Goal: Task Accomplishment & Management: Use online tool/utility

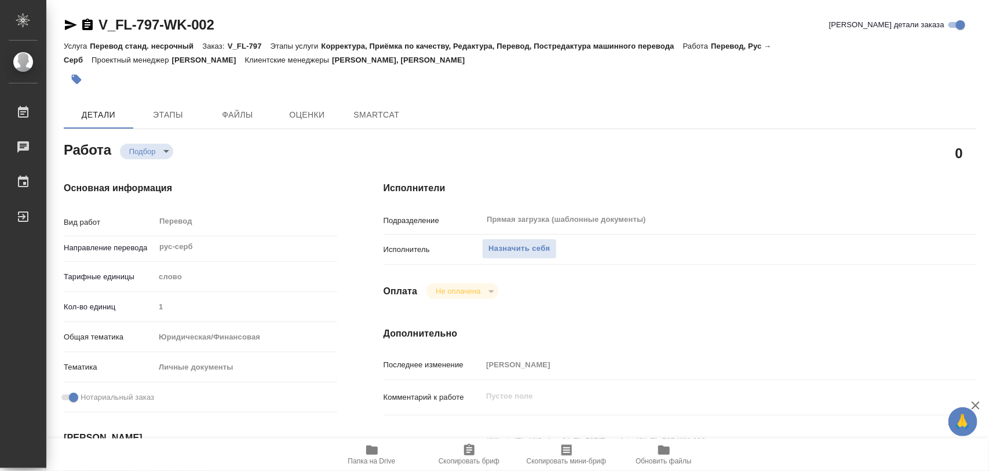
type textarea "x"
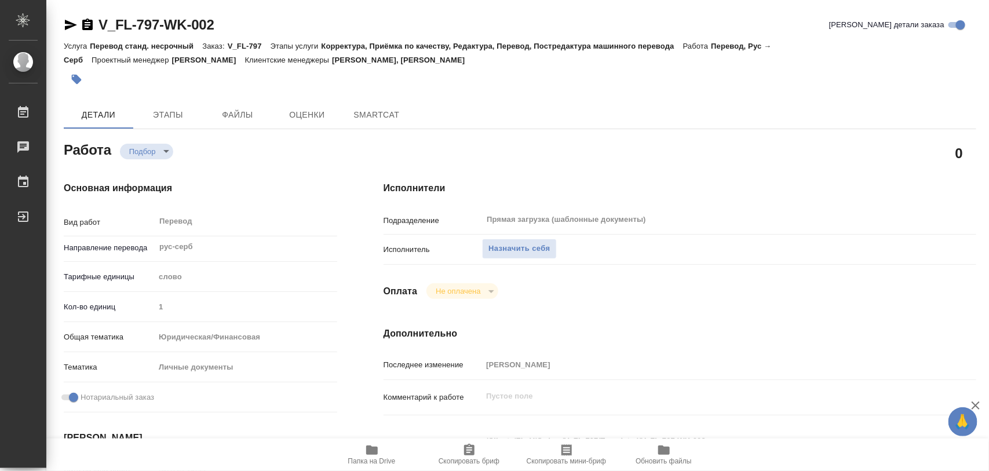
type textarea "x"
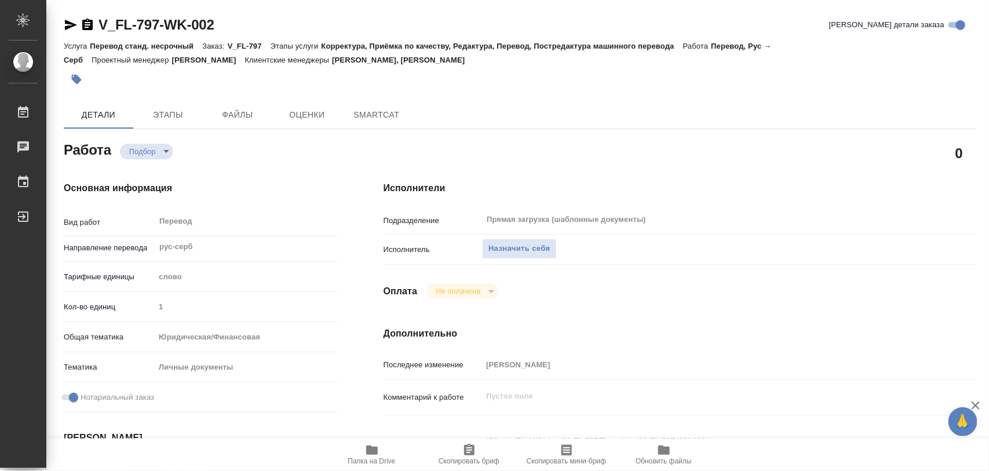
type textarea "x"
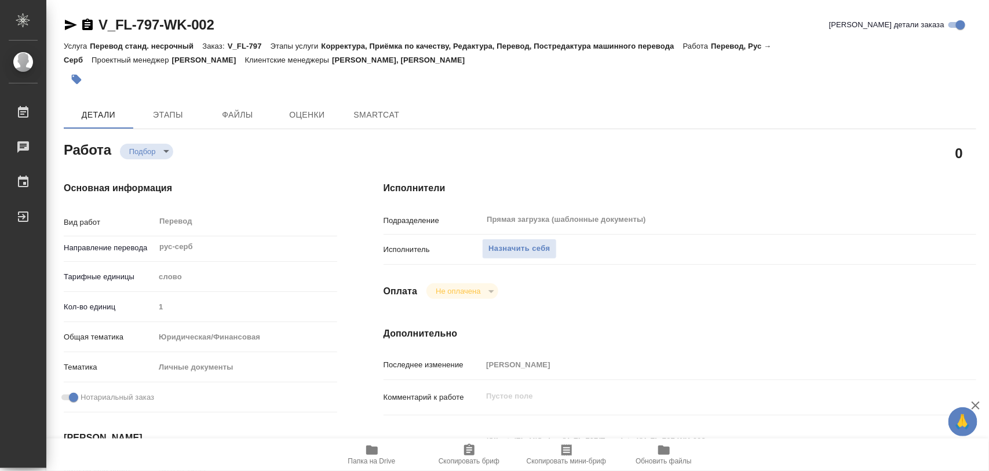
type textarea "x"
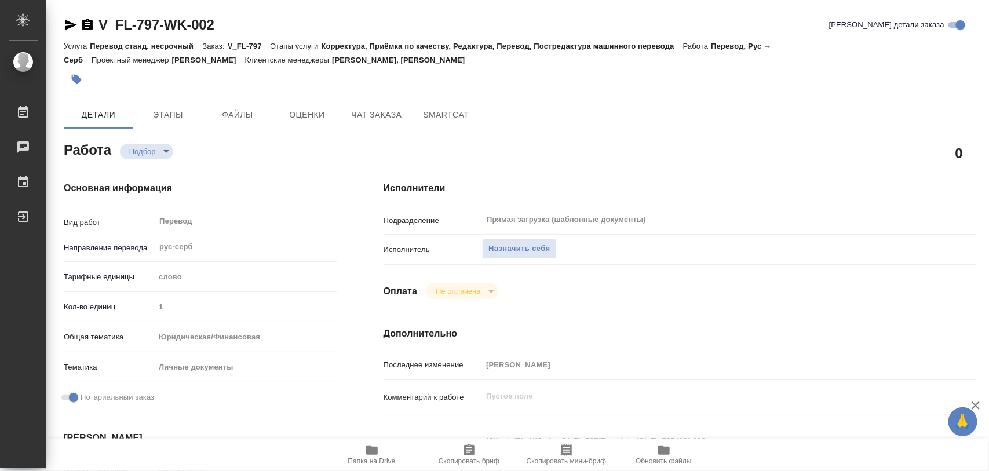
scroll to position [145, 0]
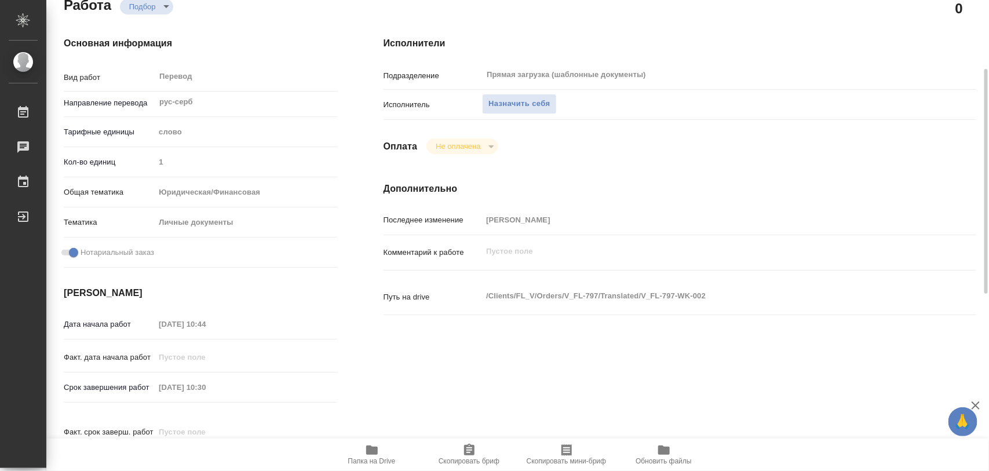
type textarea "x"
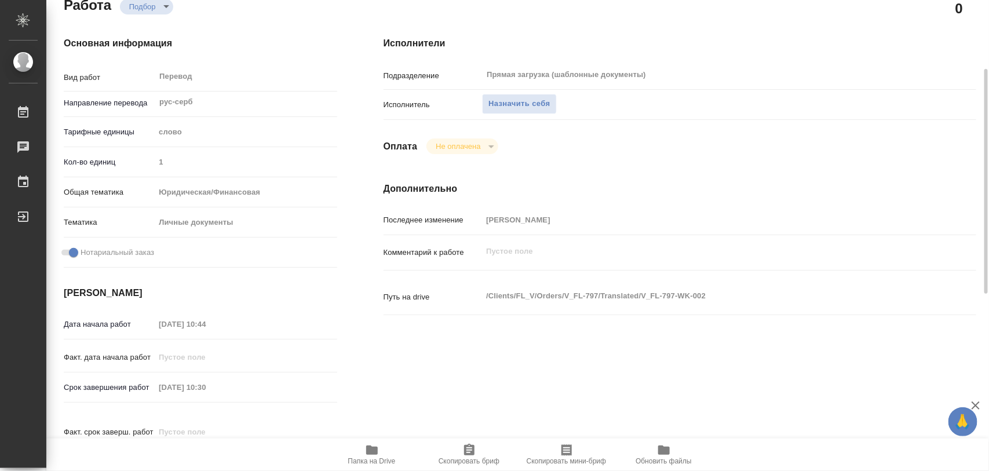
type textarea "x"
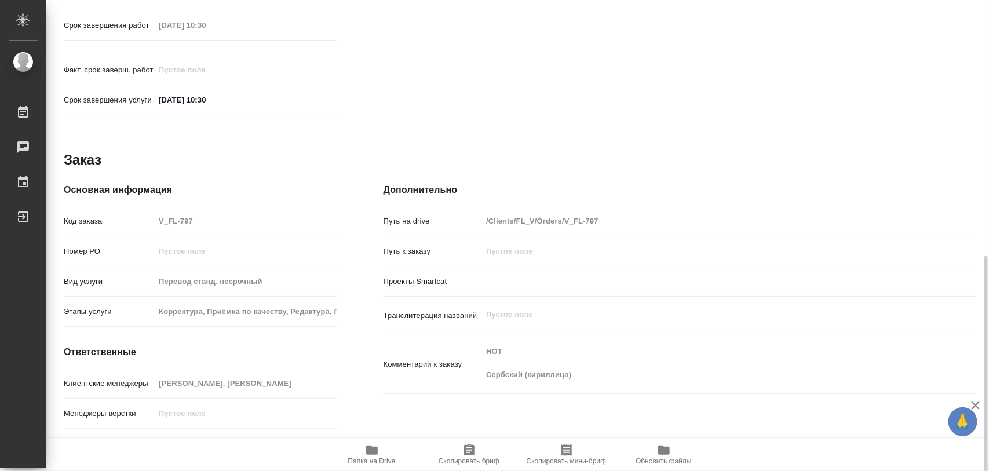
scroll to position [516, 0]
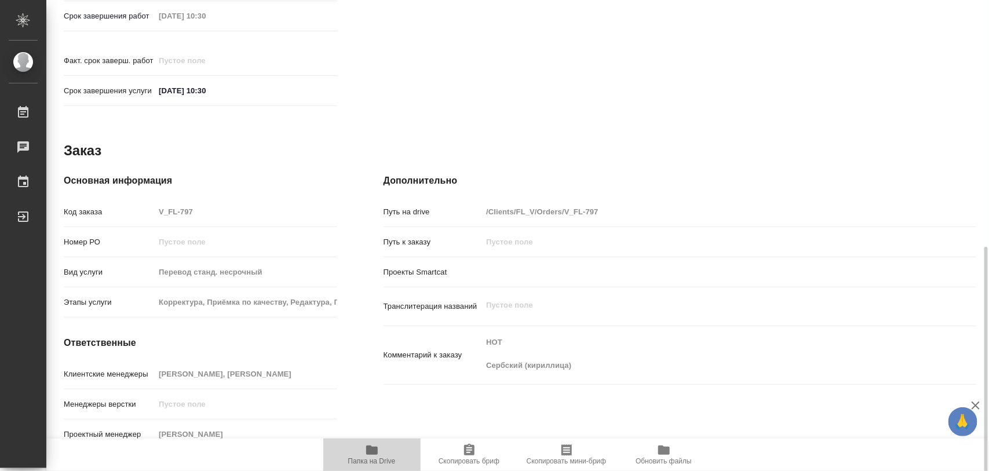
click at [366, 452] on icon "button" at bounding box center [372, 450] width 12 height 9
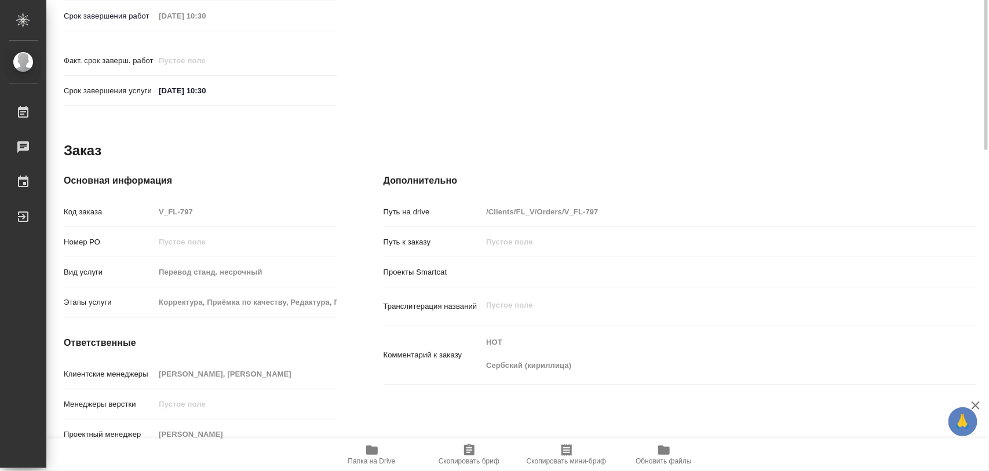
scroll to position [227, 0]
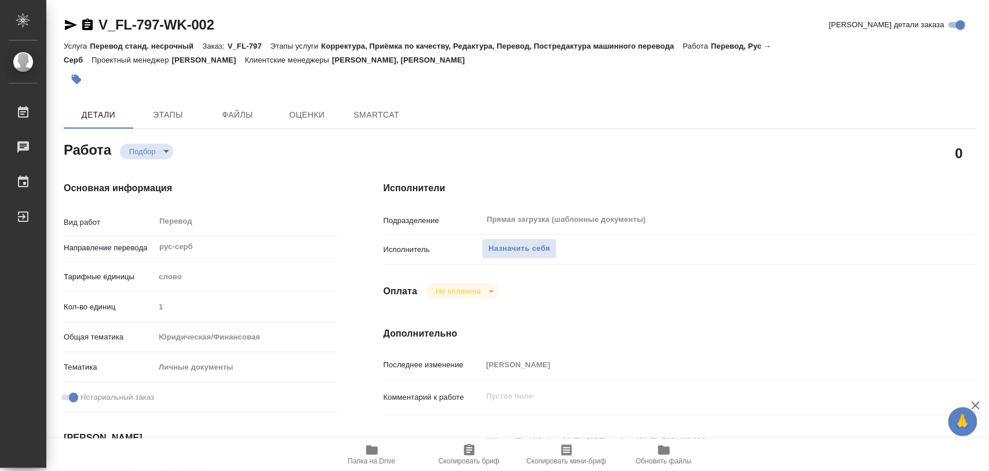
type textarea "x"
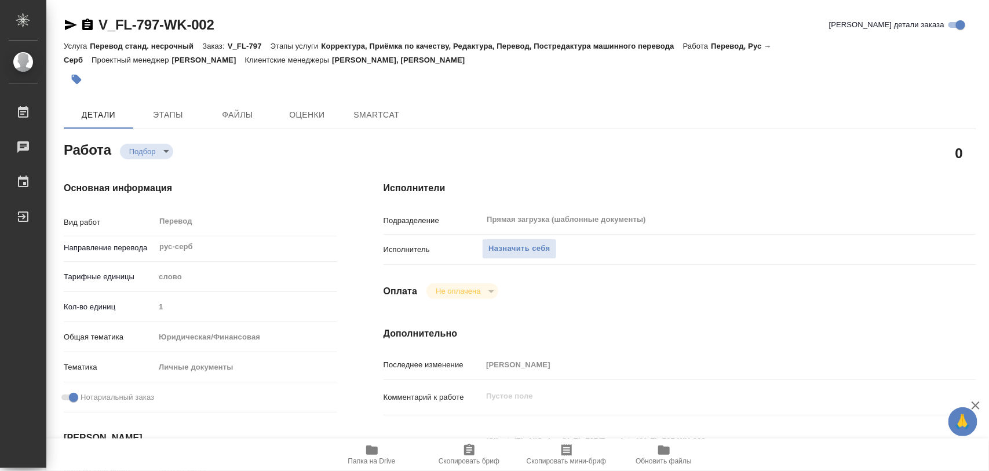
type textarea "x"
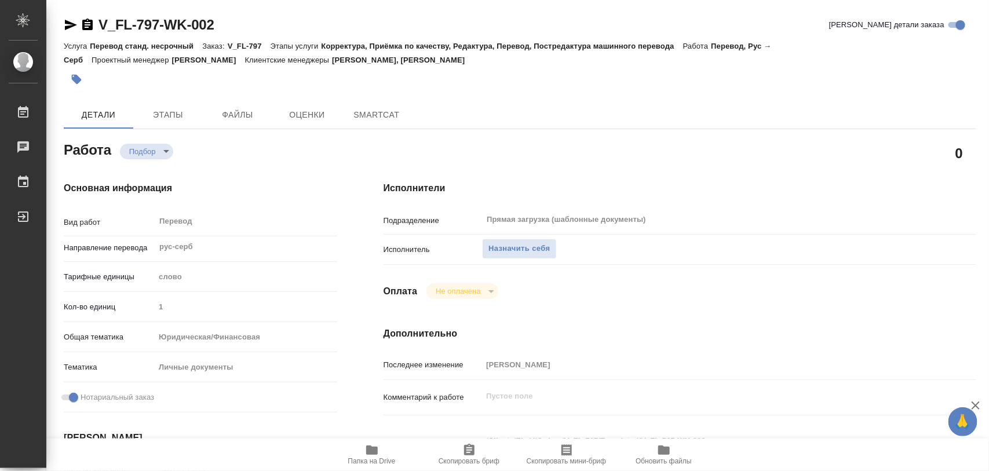
type textarea "x"
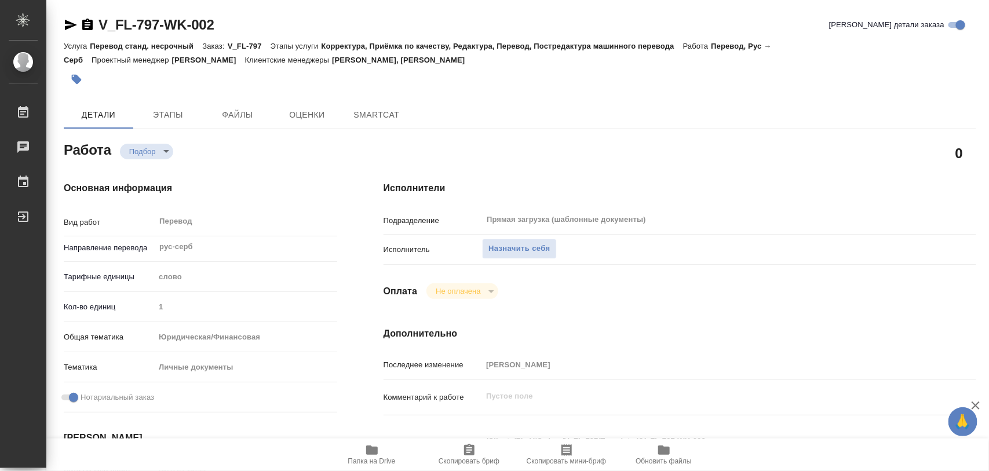
type textarea "x"
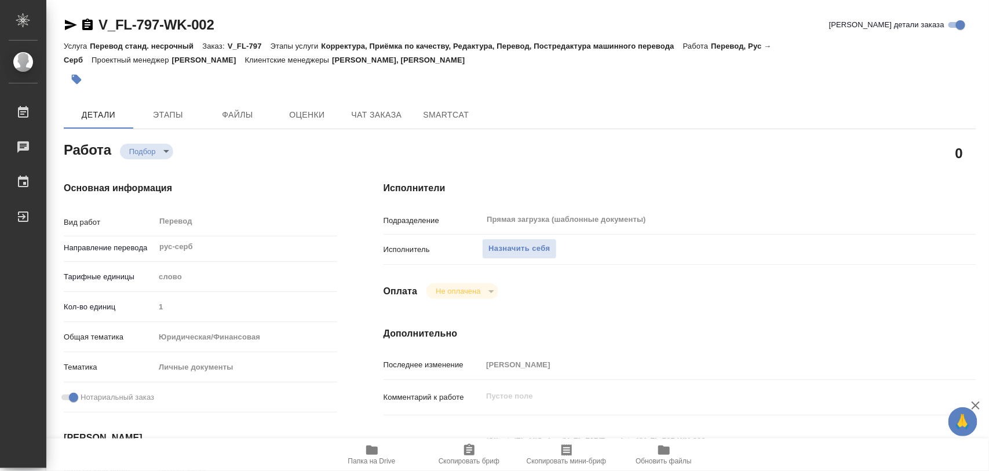
type textarea "x"
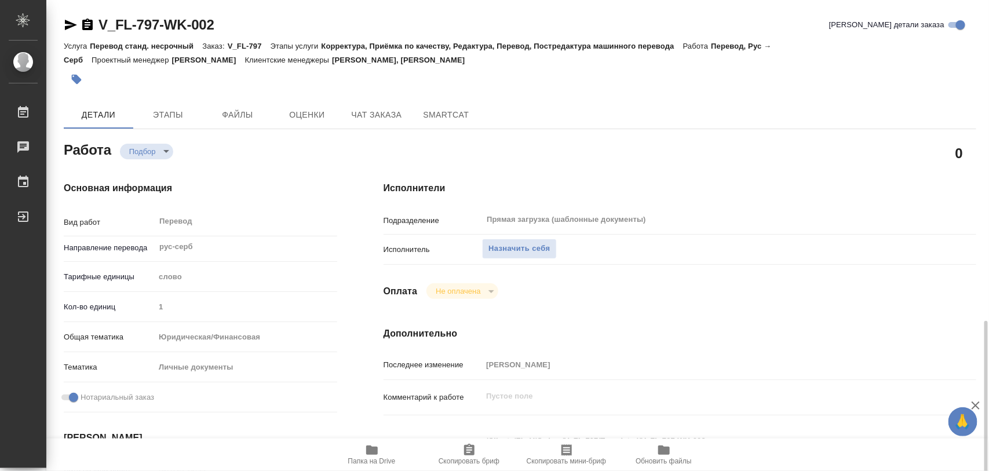
scroll to position [217, 0]
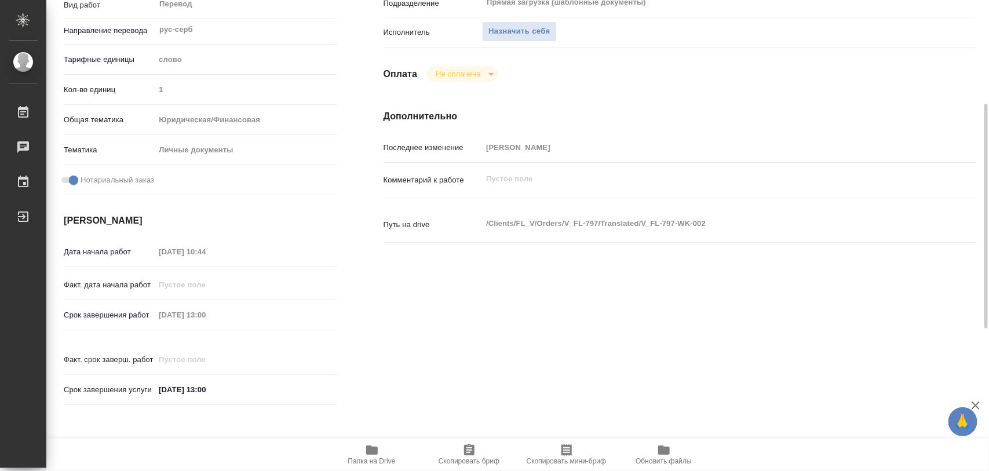
type textarea "x"
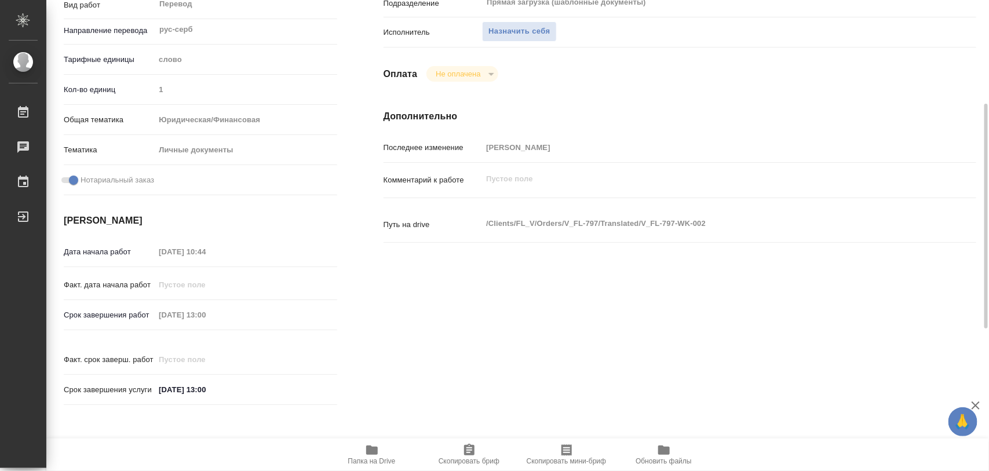
scroll to position [0, 0]
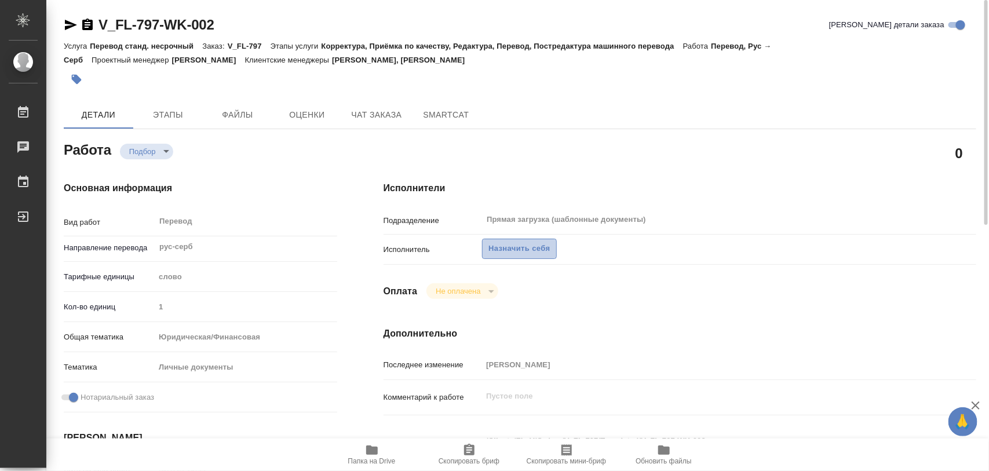
click at [542, 244] on span "Назначить себя" at bounding box center [518, 248] width 61 height 13
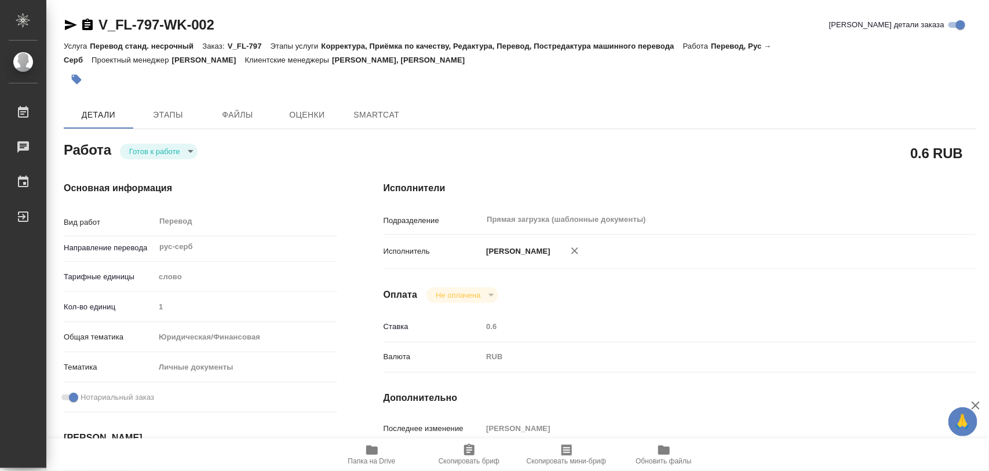
type textarea "x"
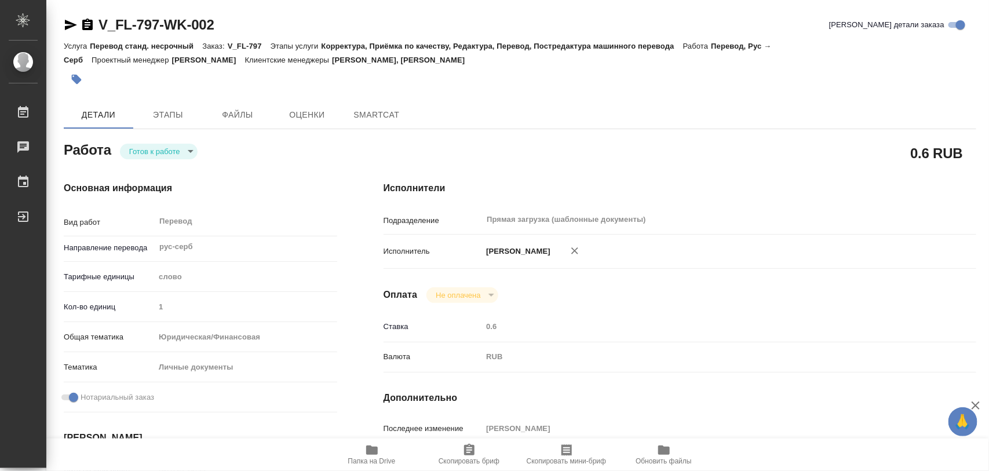
type textarea "x"
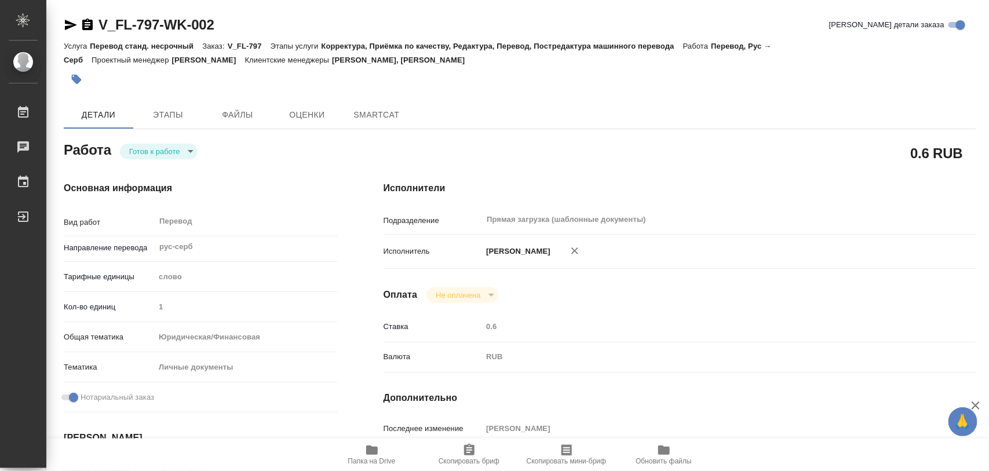
type textarea "x"
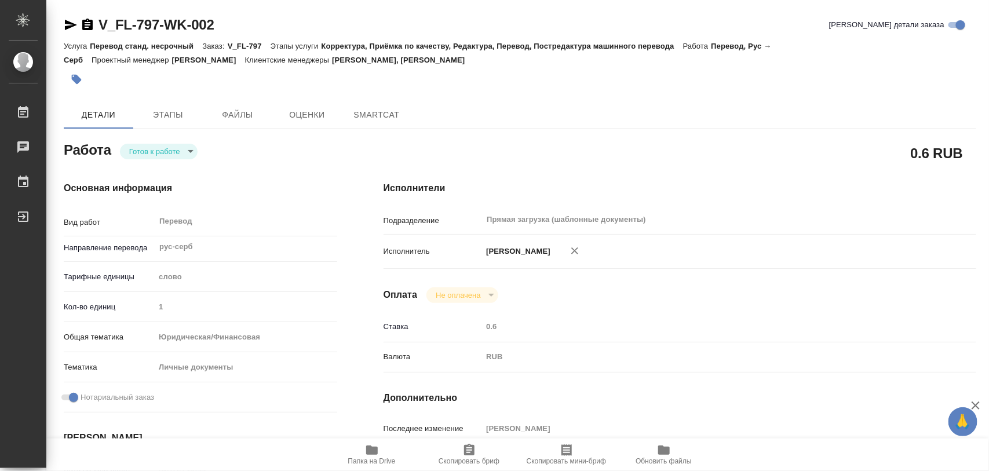
type textarea "x"
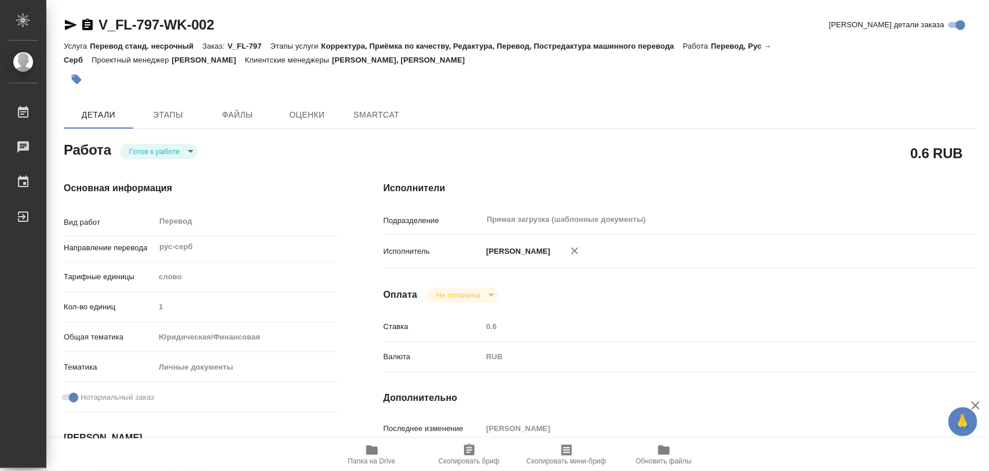
type textarea "x"
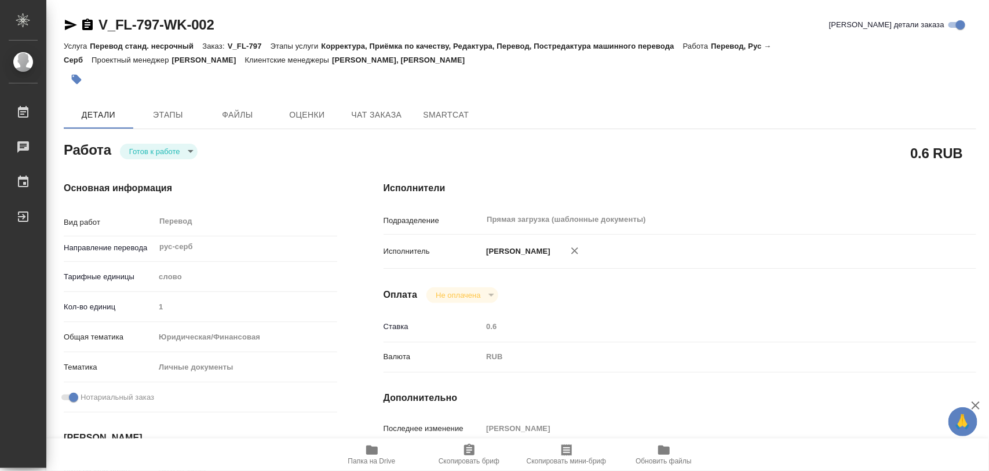
type textarea "x"
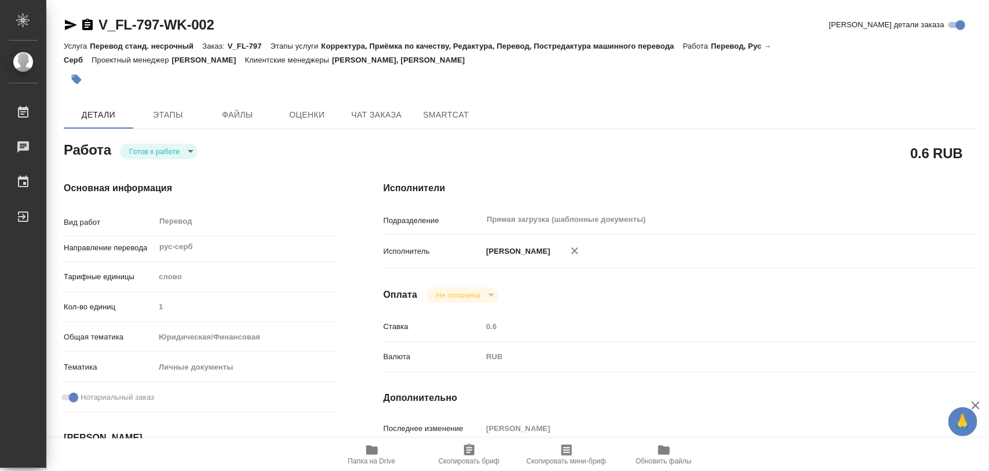
click at [190, 149] on body "🙏 .cls-1 fill:#fff; AWATERA Iglakov Maksim Работы Чаты График Выйти V_FL-797-WK…" at bounding box center [494, 235] width 989 height 471
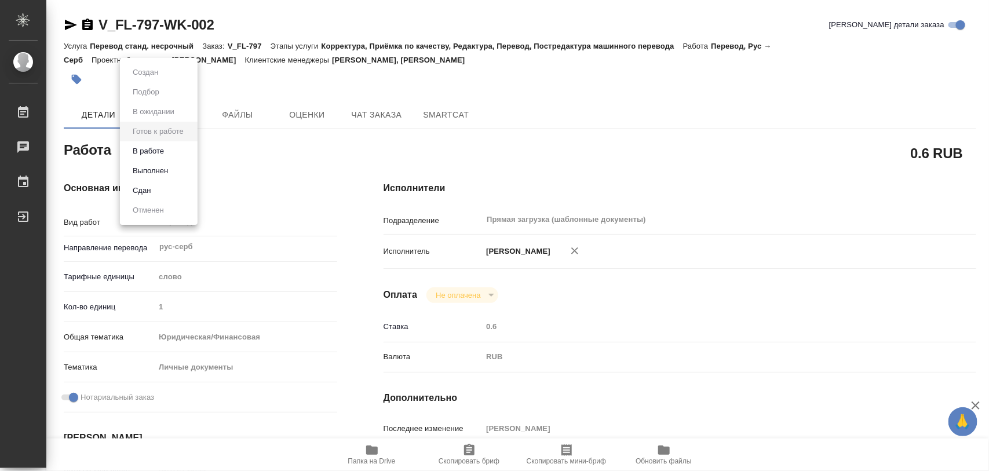
type textarea "x"
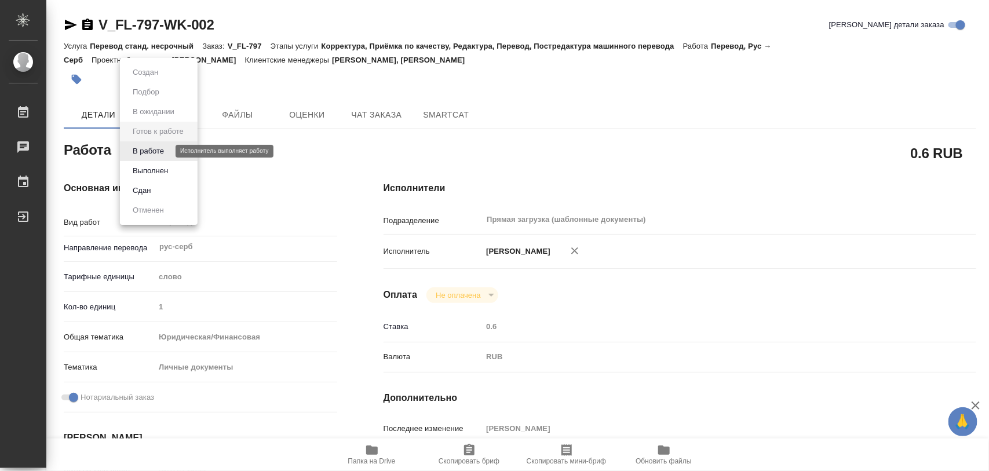
click at [155, 152] on button "В работе" at bounding box center [148, 151] width 38 height 13
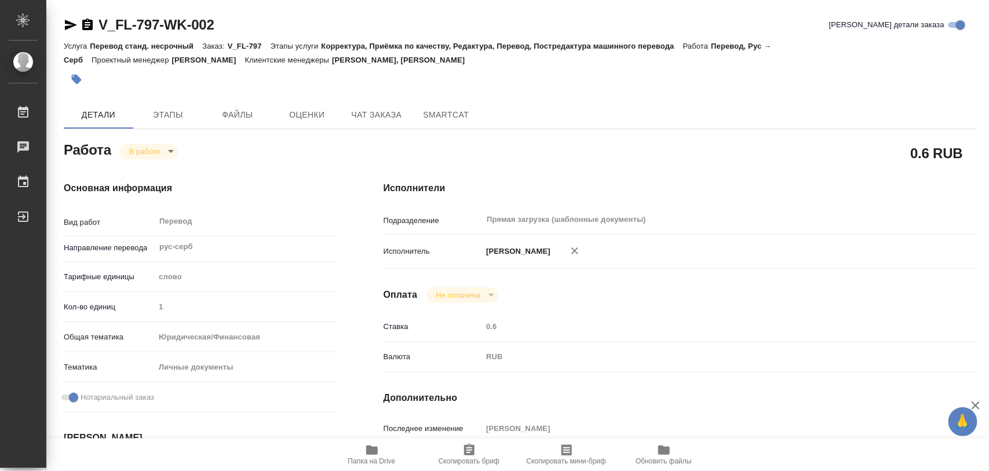
type textarea "x"
